Goal: Information Seeking & Learning: Learn about a topic

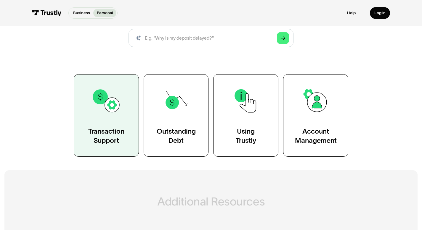
scroll to position [76, 0]
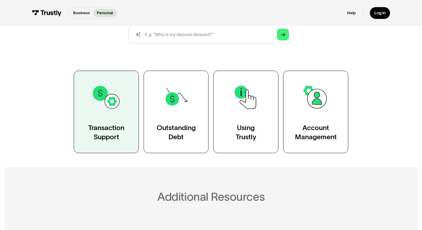
click at [108, 139] on div "Transaction Support" at bounding box center [106, 133] width 36 height 18
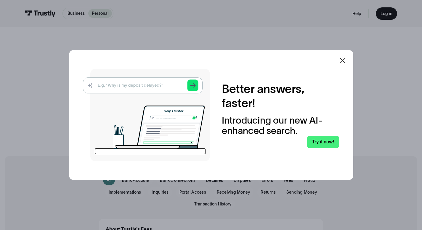
click at [121, 95] on img at bounding box center [146, 115] width 127 height 92
click at [124, 88] on img at bounding box center [146, 115] width 127 height 92
click at [127, 85] on img at bounding box center [146, 115] width 127 height 92
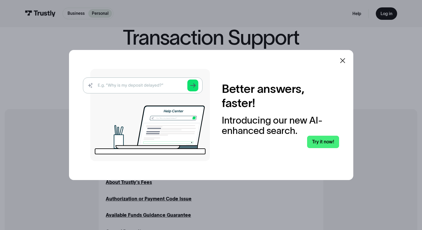
scroll to position [64, 0]
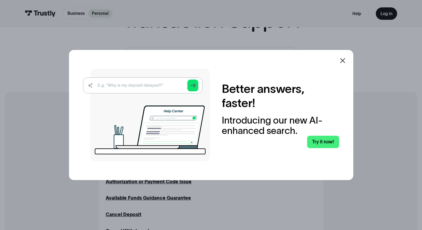
click at [346, 61] on icon at bounding box center [342, 60] width 7 height 7
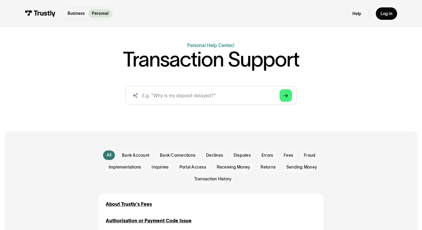
scroll to position [1, 0]
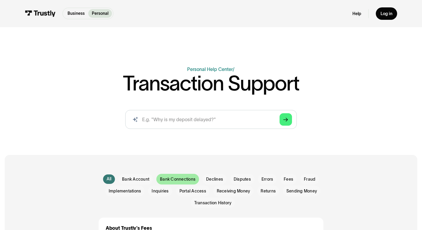
click at [190, 179] on span "Bank Connections" at bounding box center [178, 180] width 36 height 6
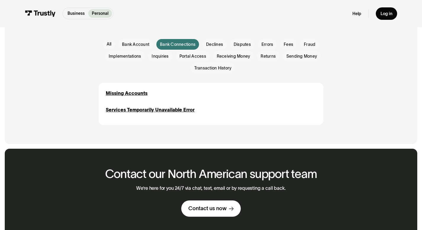
scroll to position [136, 0]
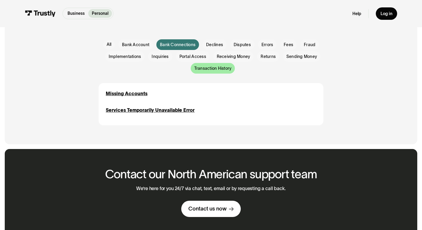
click at [206, 65] on div "Email Form" at bounding box center [213, 68] width 44 height 11
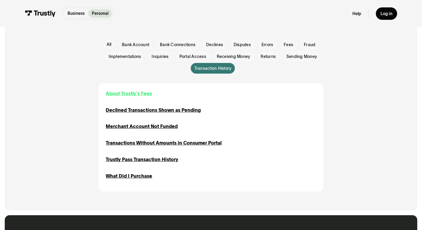
click at [140, 95] on div "About Trustly's Fees" at bounding box center [129, 93] width 46 height 7
